Goal: Transaction & Acquisition: Purchase product/service

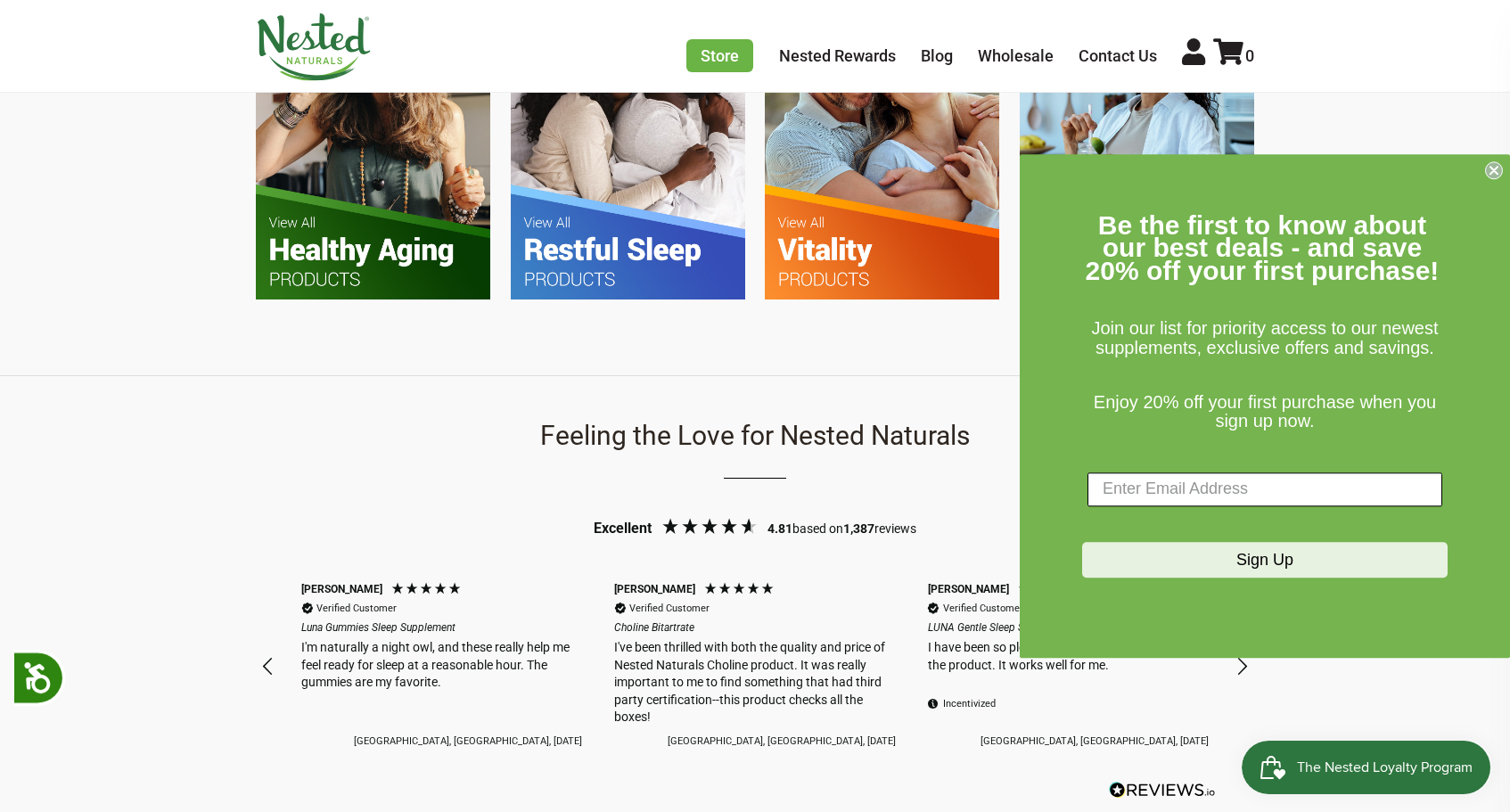
click at [1201, 491] on input "Enter Email Address" at bounding box center [1264, 489] width 354 height 34
type input "tmsallee3@gmail.com"
click at [1234, 550] on button "Sign Up" at bounding box center [1265, 559] width 365 height 36
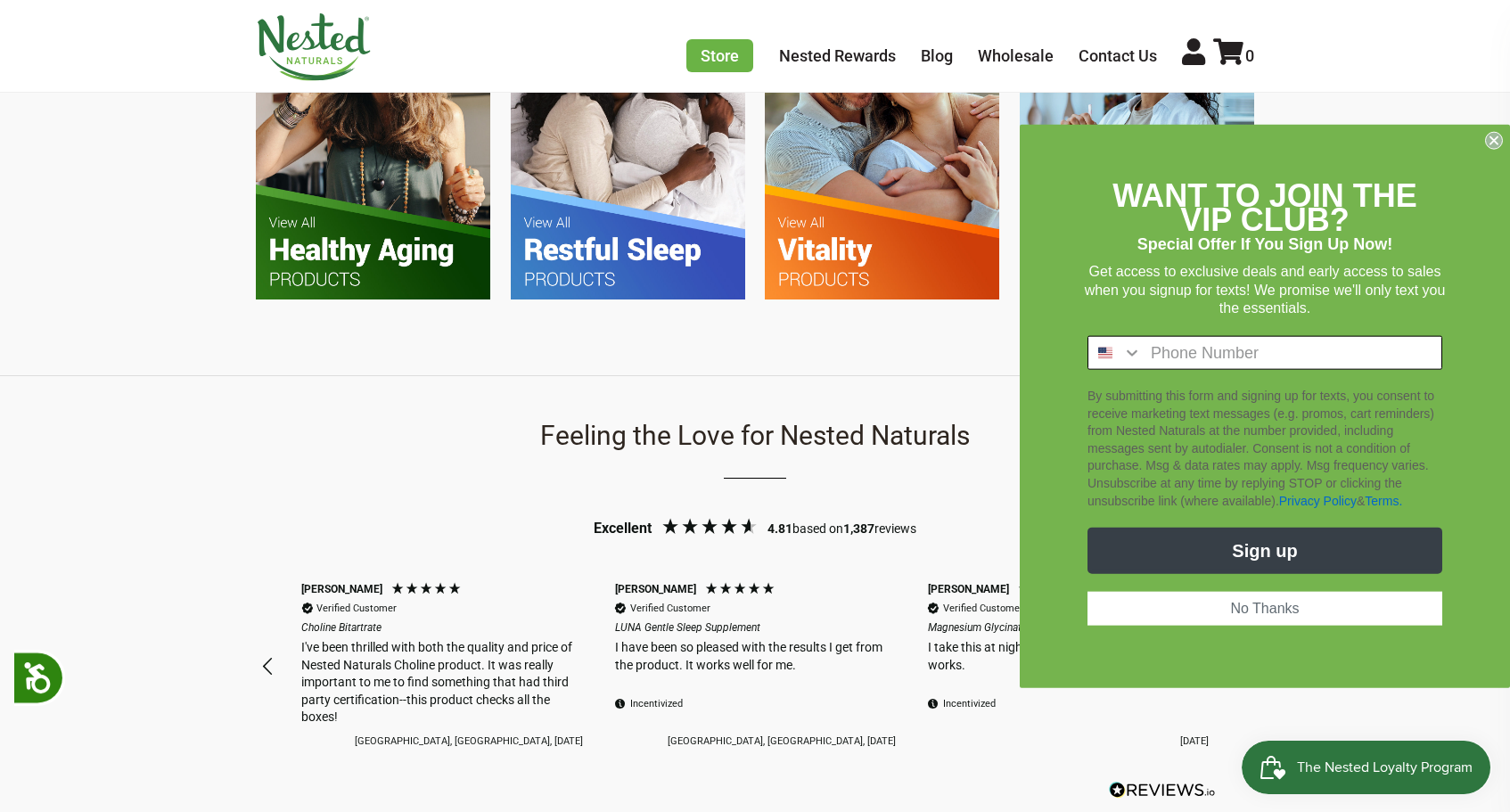
click at [1279, 361] on input "Phone Number" at bounding box center [1291, 352] width 300 height 32
type input "2"
type input "210-663-6240"
click at [1278, 536] on button "Sign up" at bounding box center [1264, 550] width 354 height 46
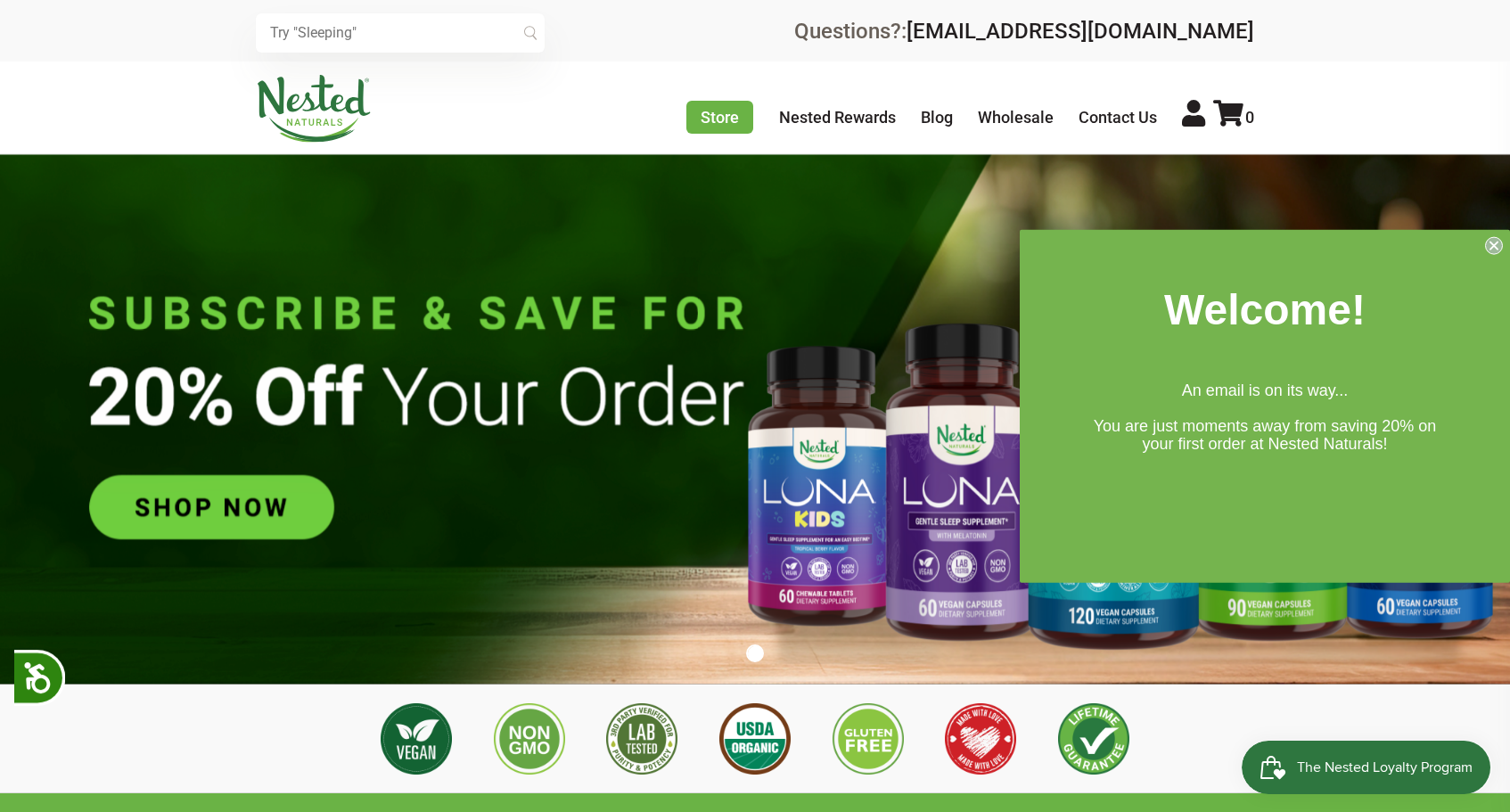
scroll to position [0, 0]
click at [477, 33] on input "text" at bounding box center [400, 33] width 289 height 39
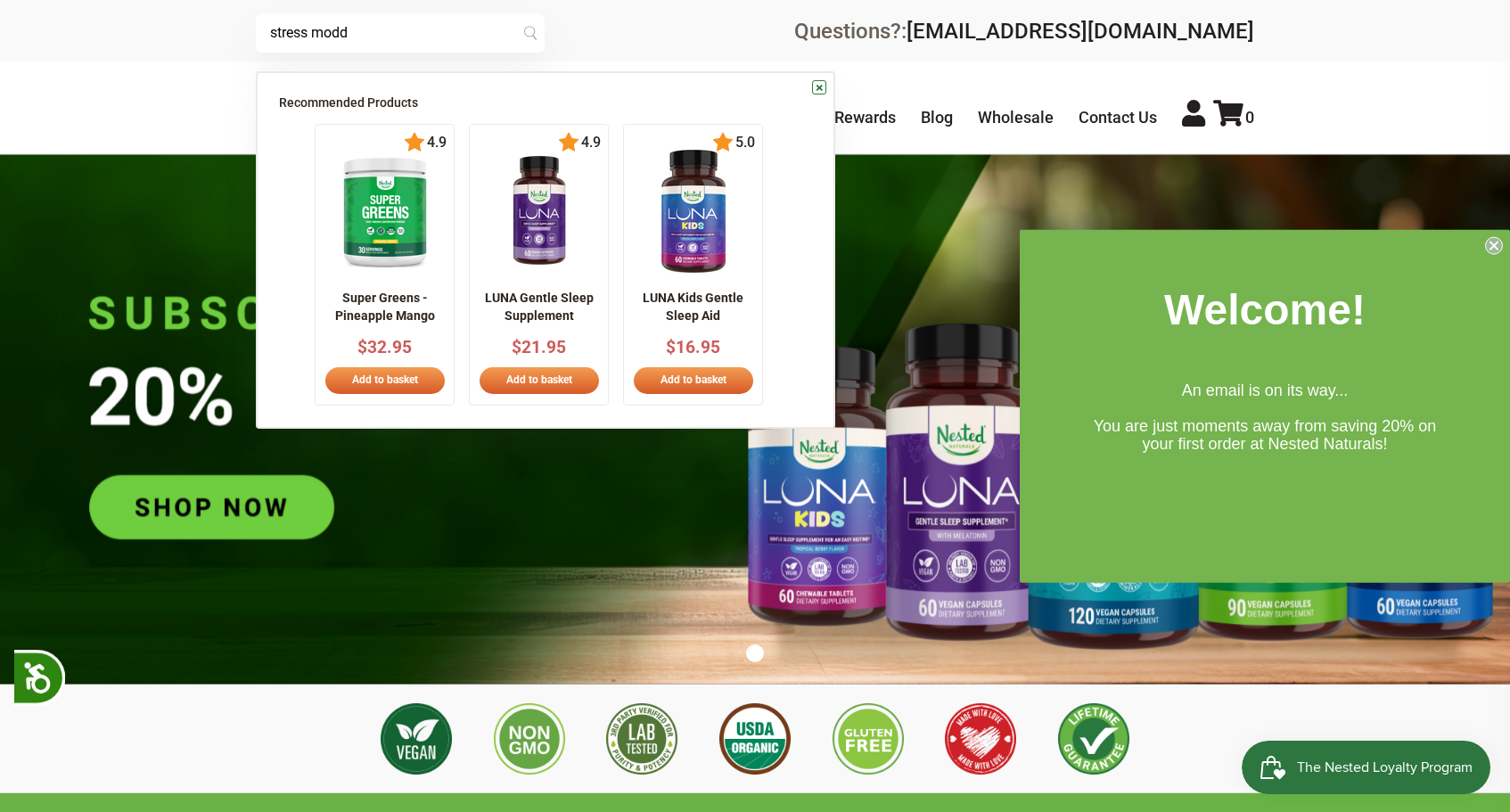
scroll to position [0, 1252]
type input "stress modd"
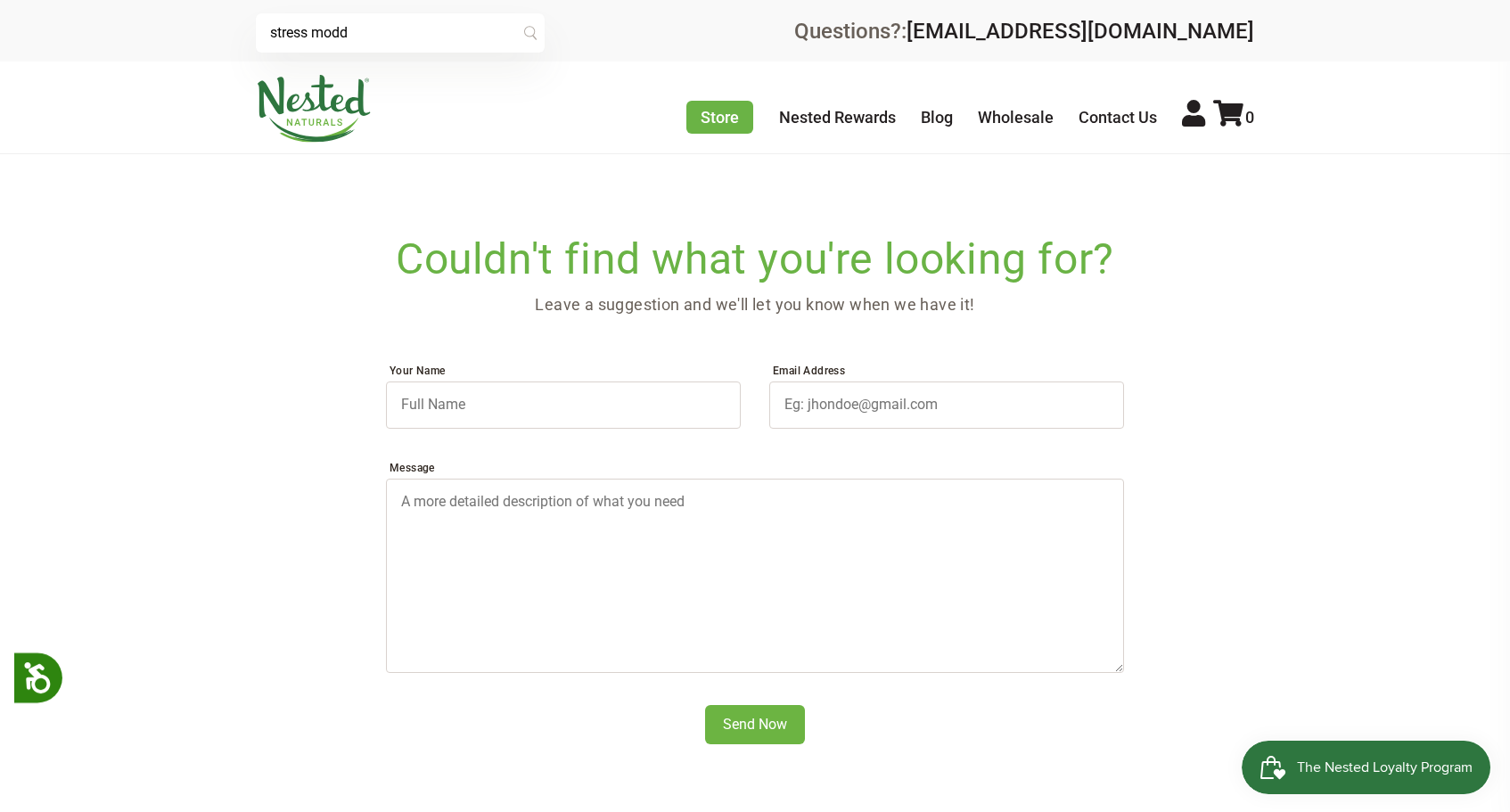
click at [374, 33] on input "stress modd" at bounding box center [400, 33] width 289 height 39
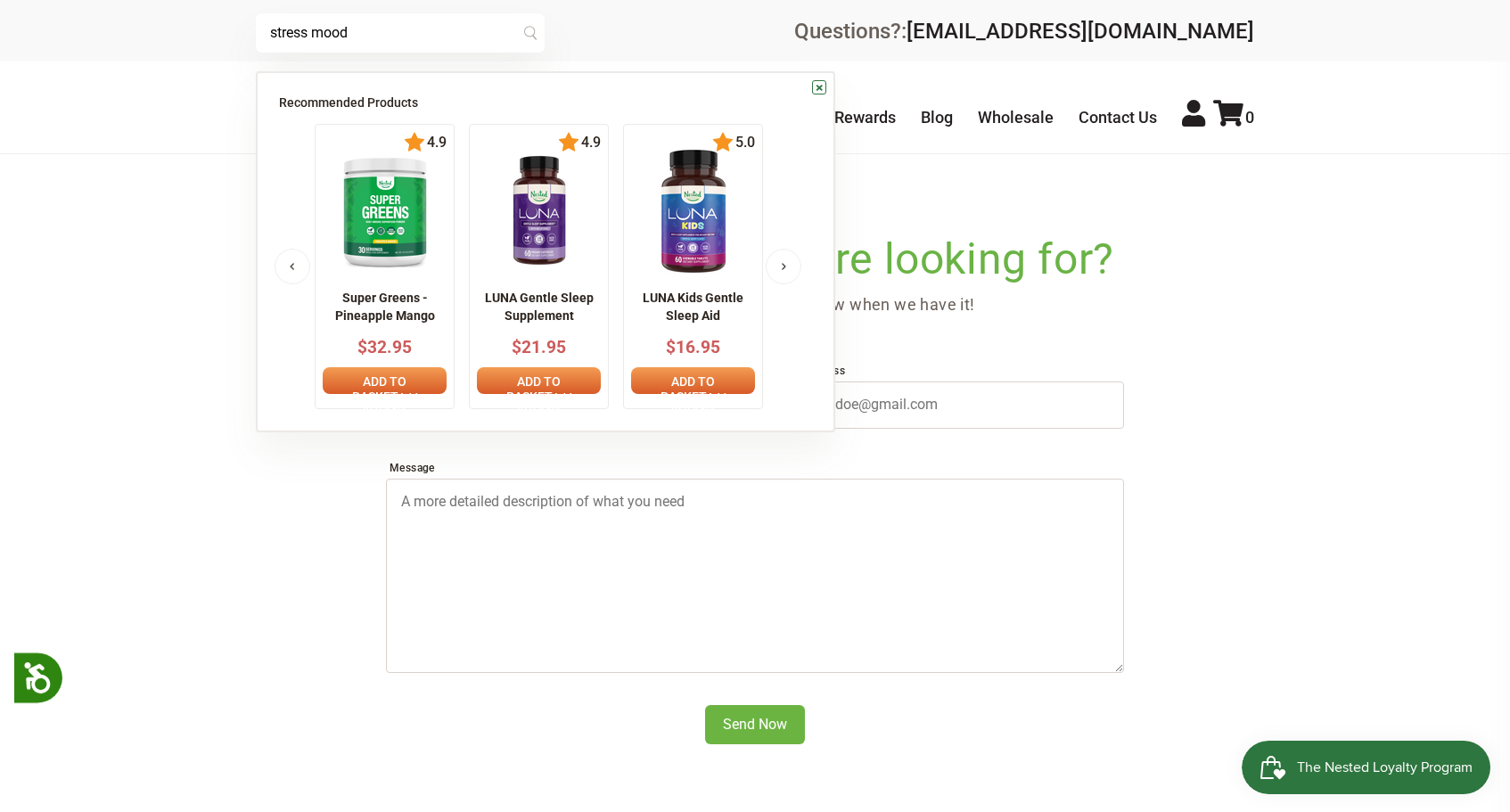
type input "stress mood"
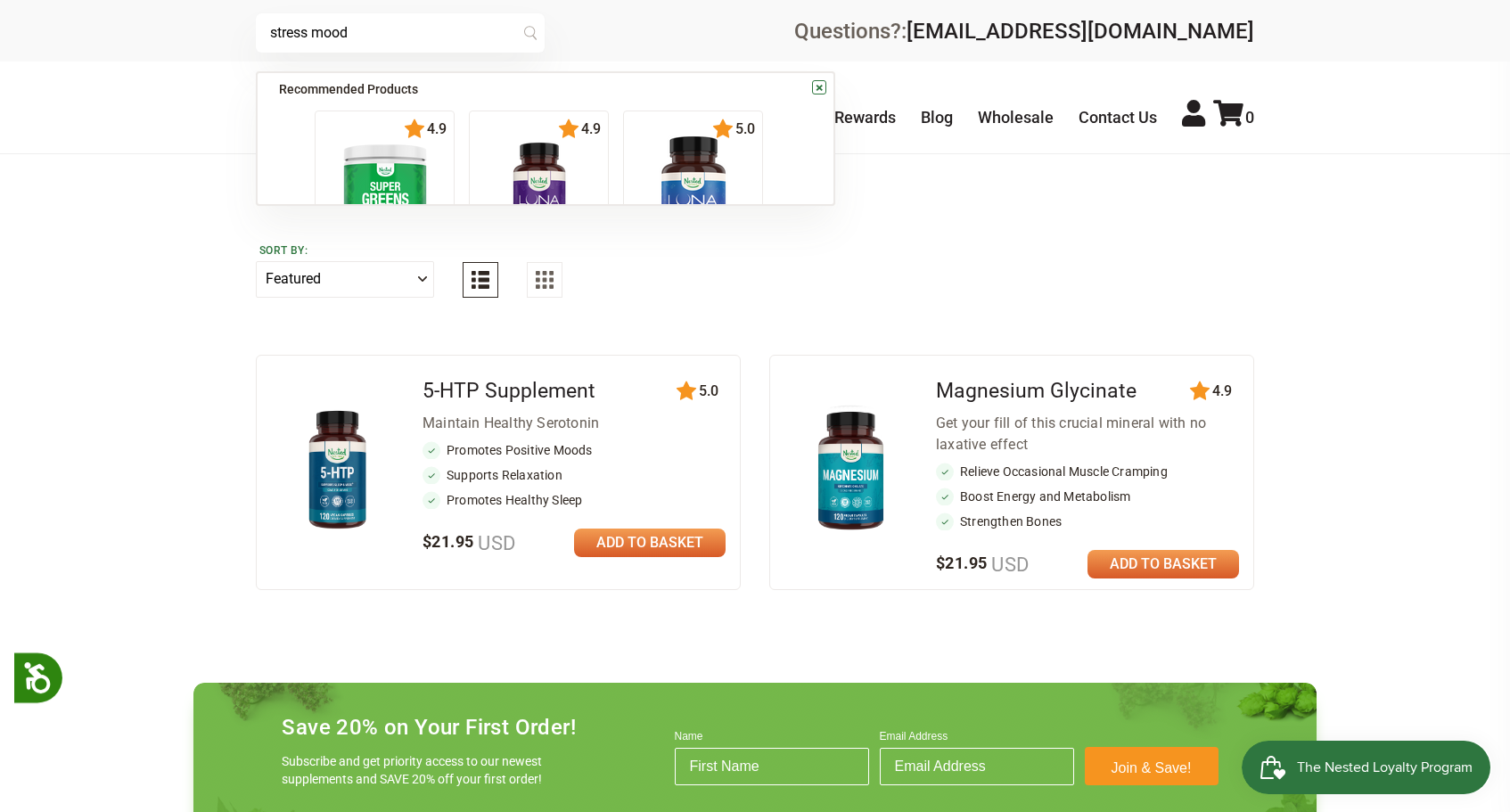
click at [400, 32] on input "stress mood" at bounding box center [400, 33] width 289 height 39
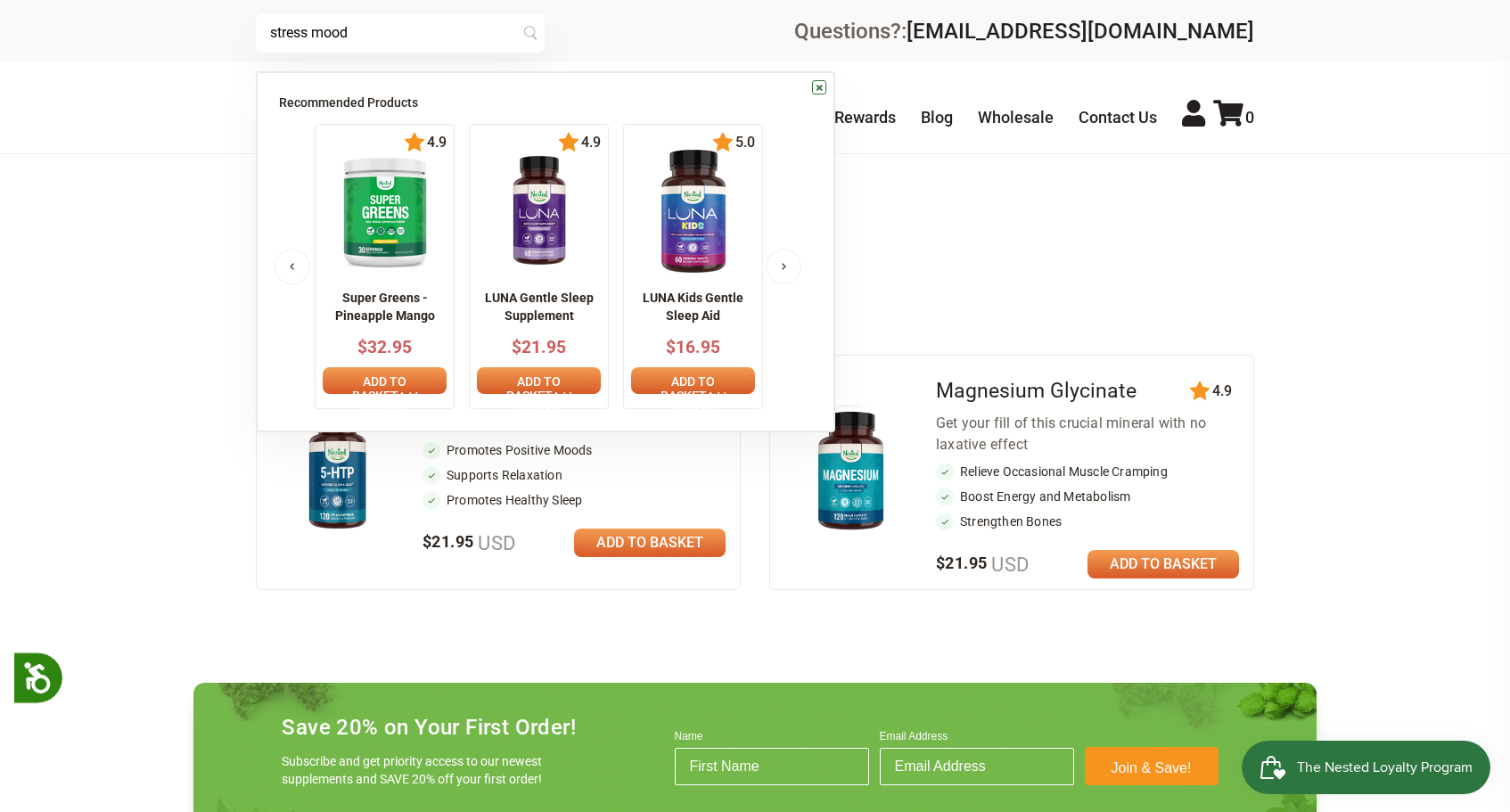
drag, startPoint x: 400, startPoint y: 32, endPoint x: 183, endPoint y: 25, distance: 217.1
click at [183, 27] on div "stress mood × Recommended Products Previous 150 4.9 LUNA Gentle Sleep Supplemen…" at bounding box center [755, 30] width 1510 height 61
type input "ashwagandha"
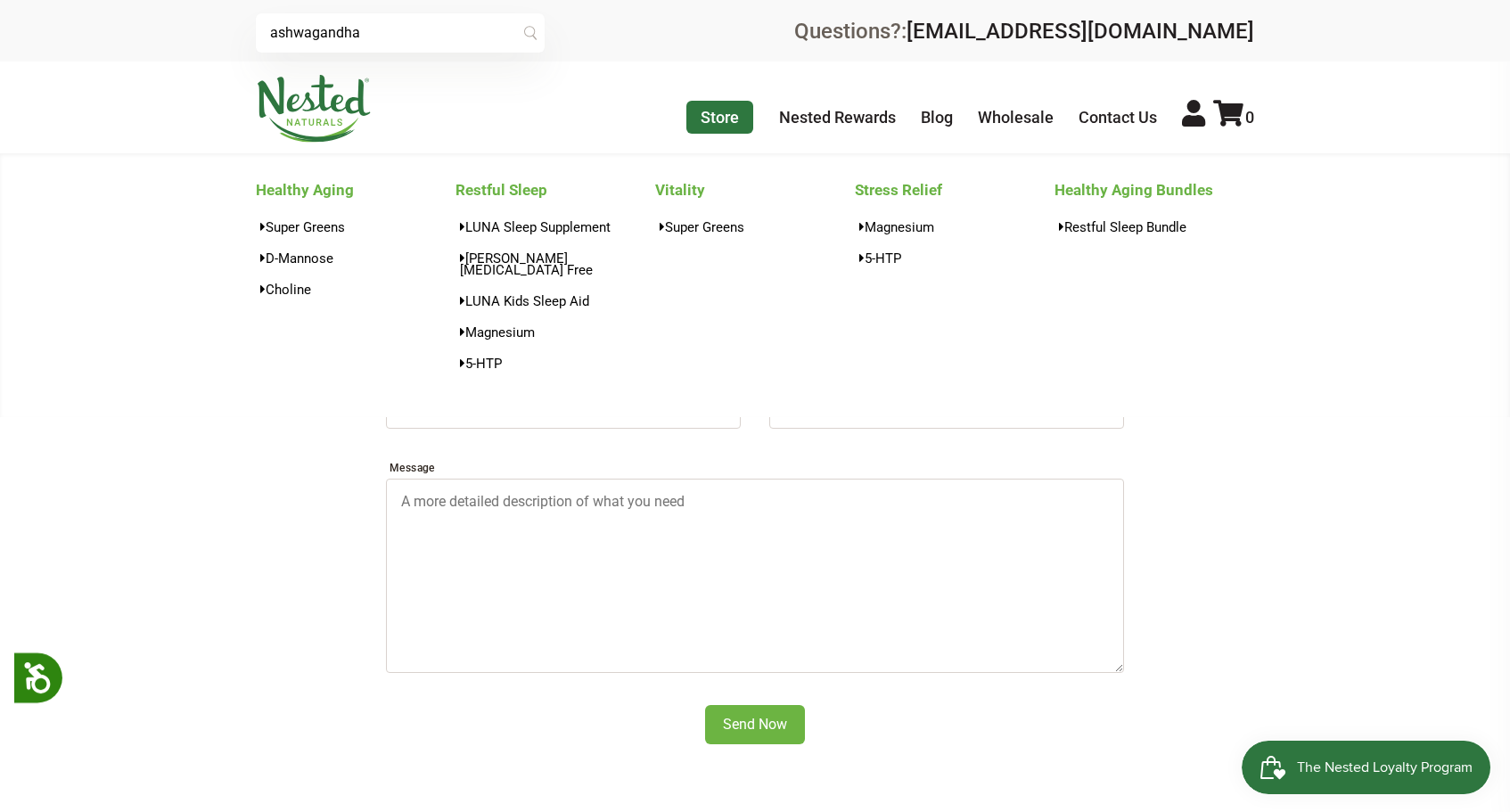
click at [713, 123] on link "Store" at bounding box center [719, 117] width 66 height 33
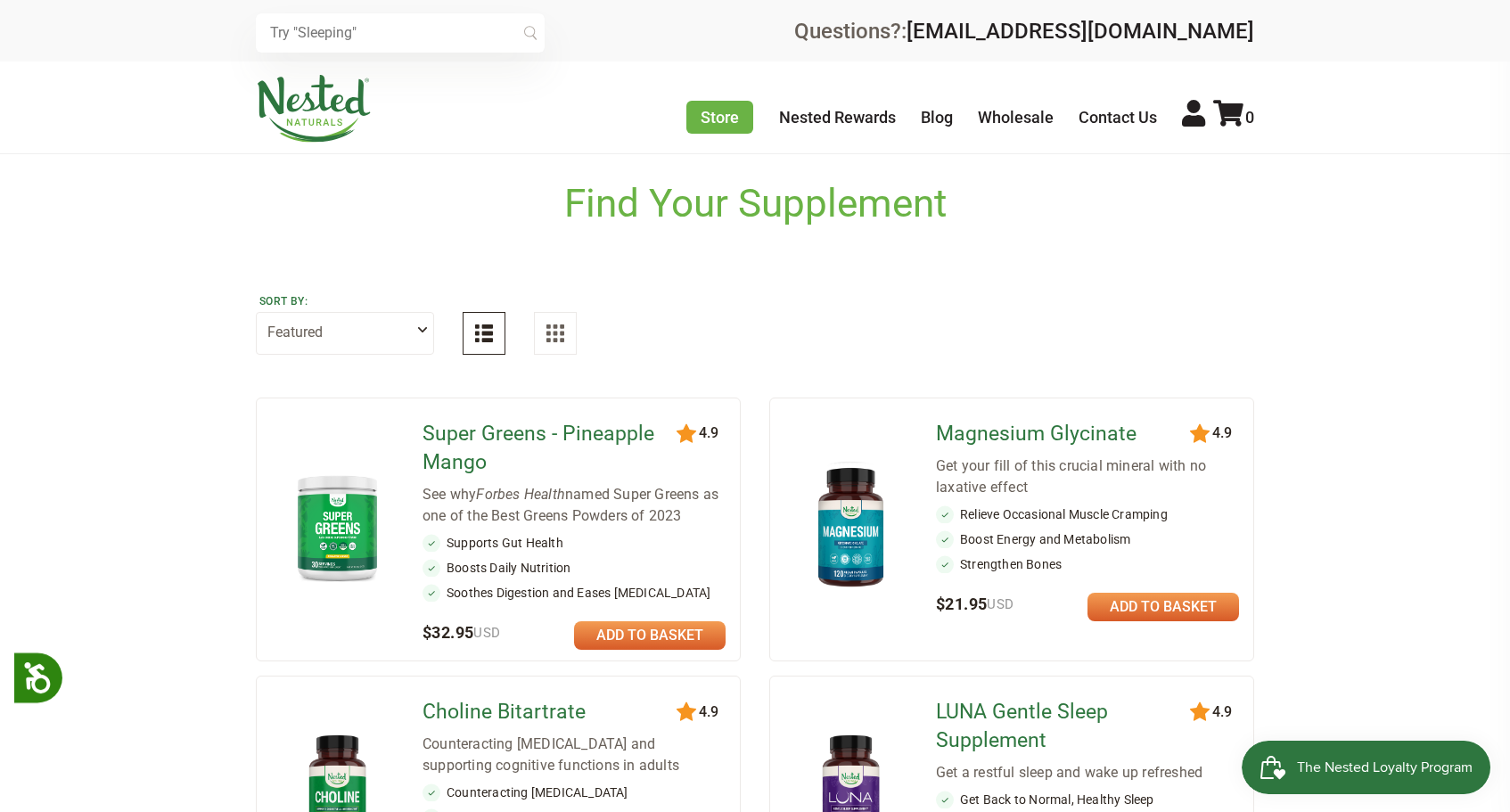
select select "best_selling"
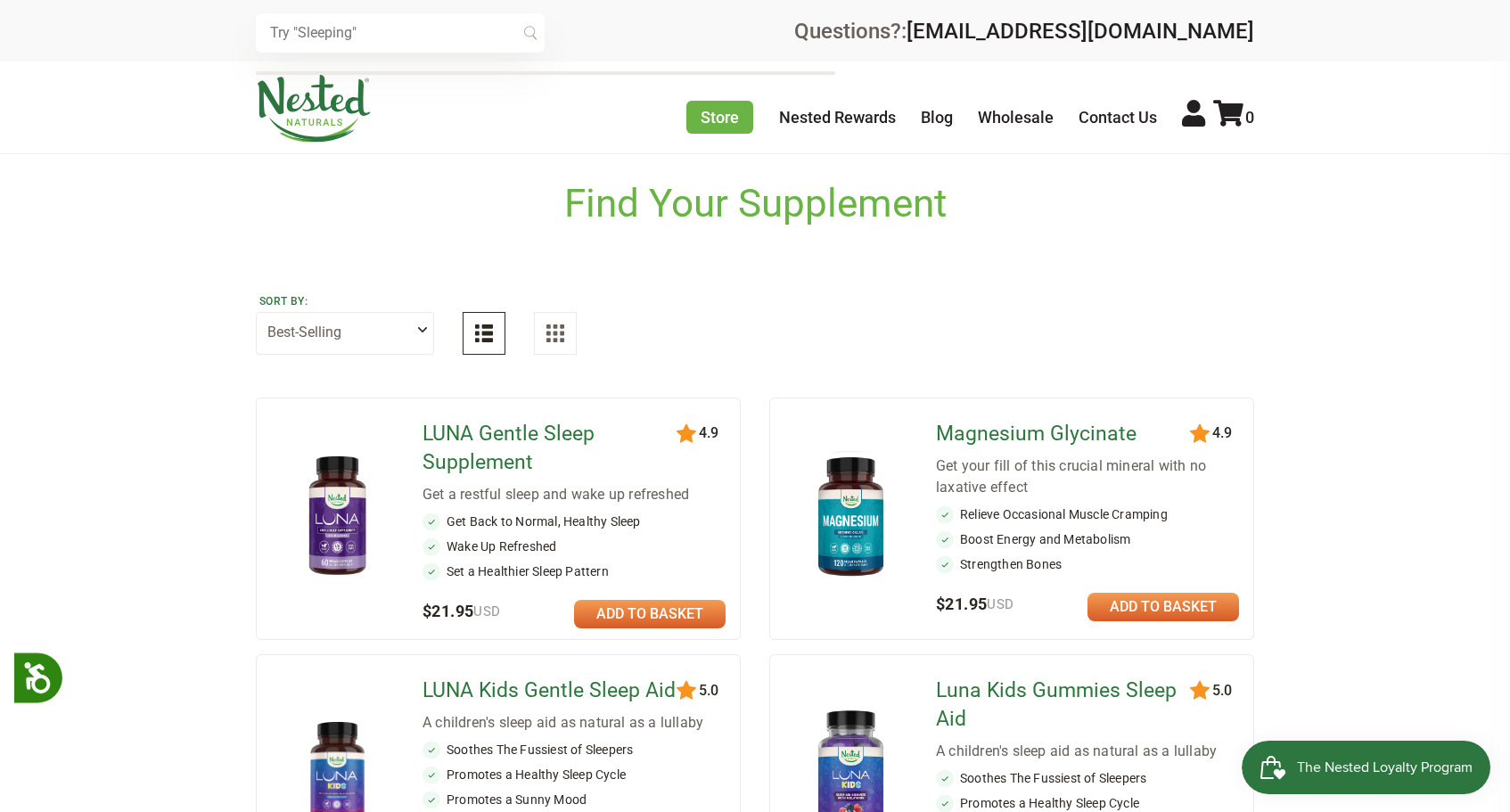
click at [426, 37] on input "text" at bounding box center [400, 33] width 289 height 39
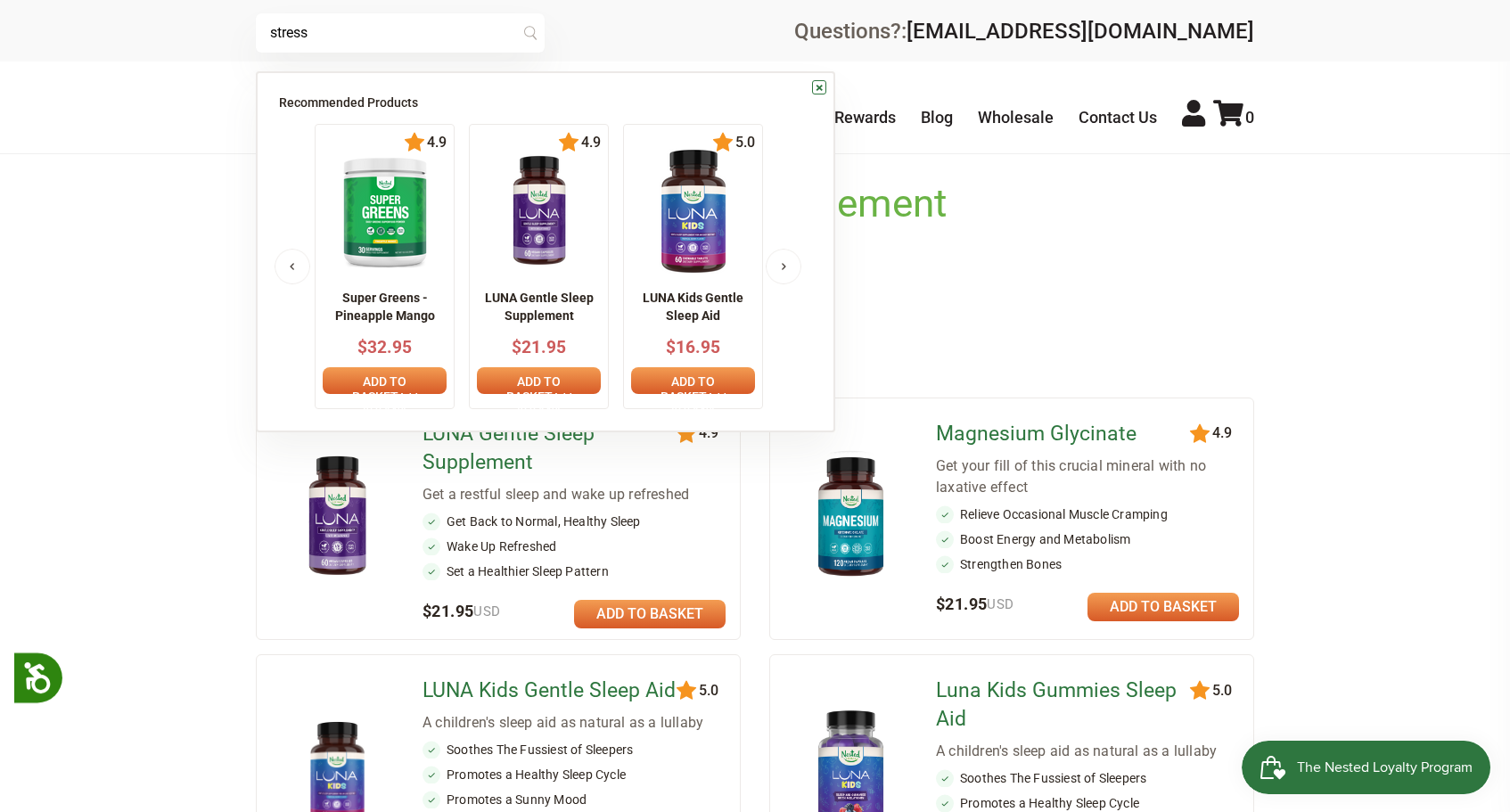
type input "stress"
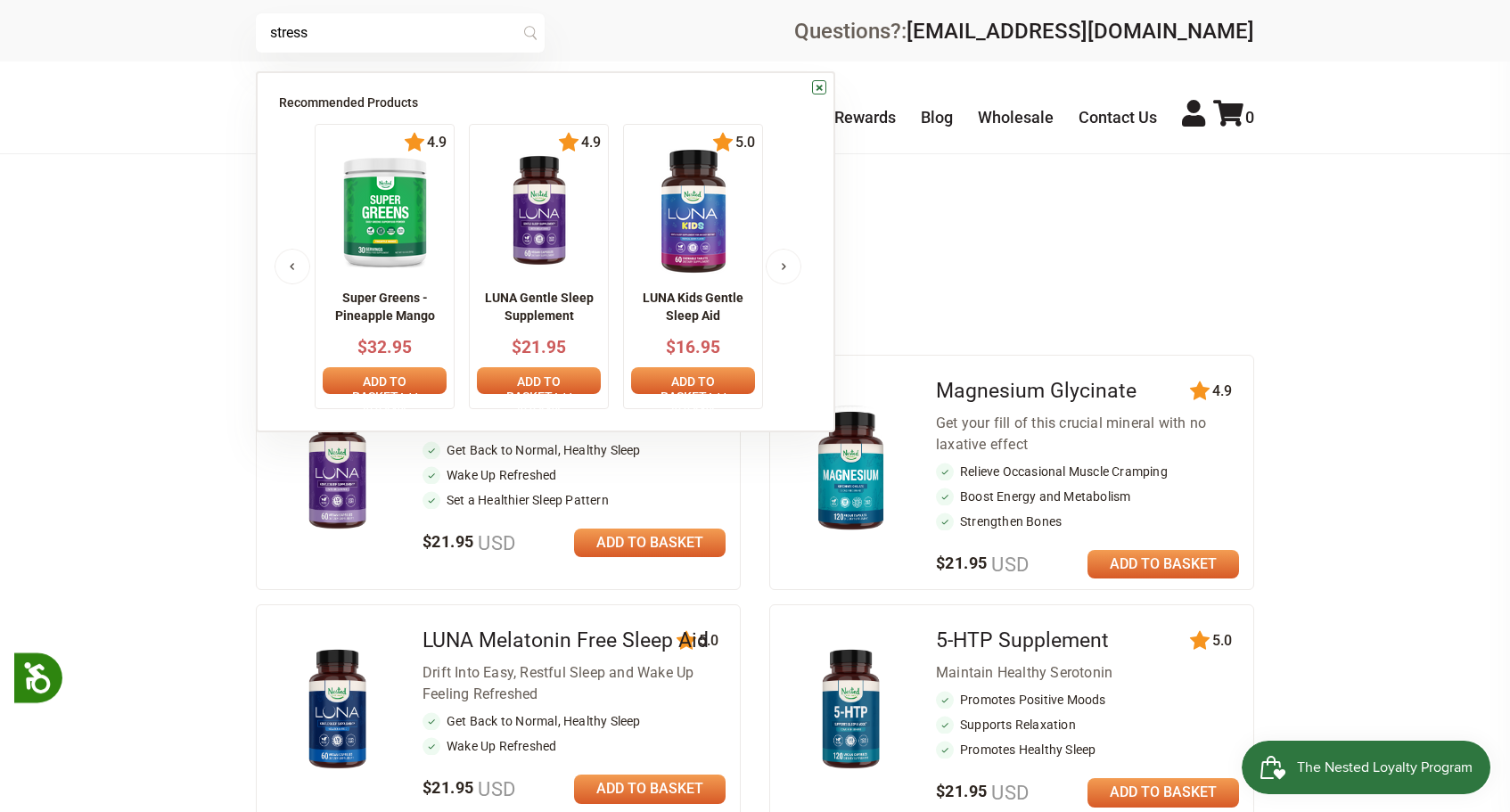
drag, startPoint x: 342, startPoint y: 32, endPoint x: 193, endPoint y: 26, distance: 149.1
click at [193, 26] on div "stress × Recommended Products Previous 150 4.9 LUNA Gentle Sleep Supplement $21…" at bounding box center [755, 30] width 1510 height 61
type input "mood"
